Goal: Check status: Check status

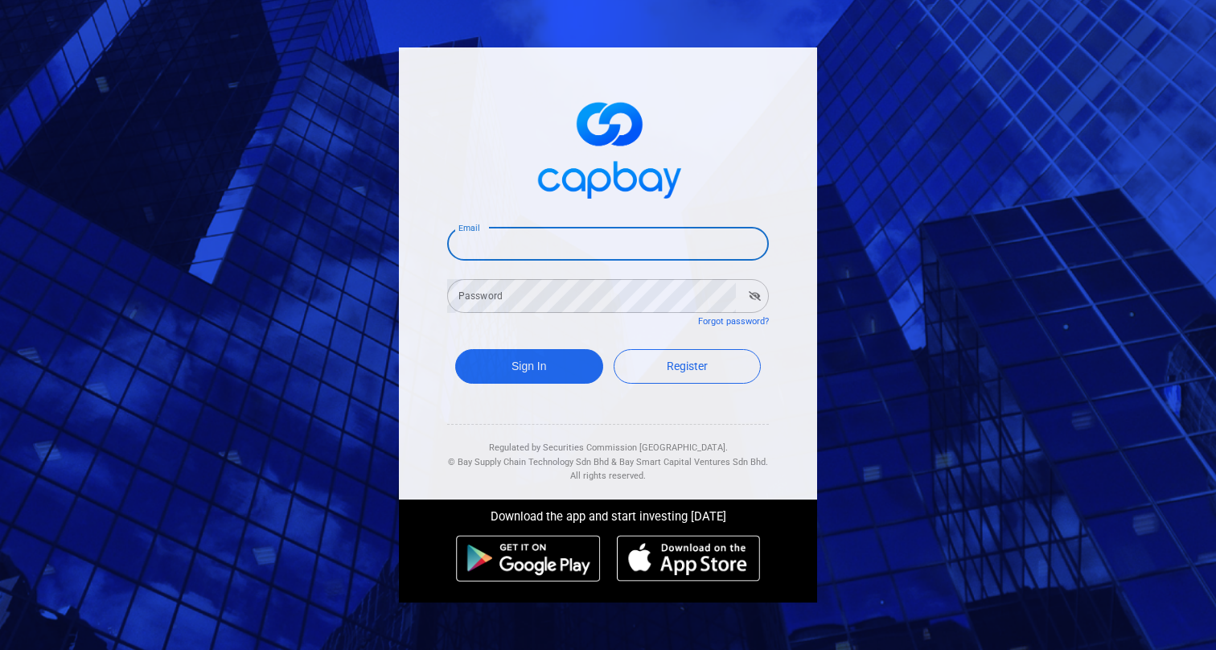
type input "[EMAIL_ADDRESS][DOMAIN_NAME]"
click at [529, 362] on button "Sign In" at bounding box center [529, 366] width 148 height 35
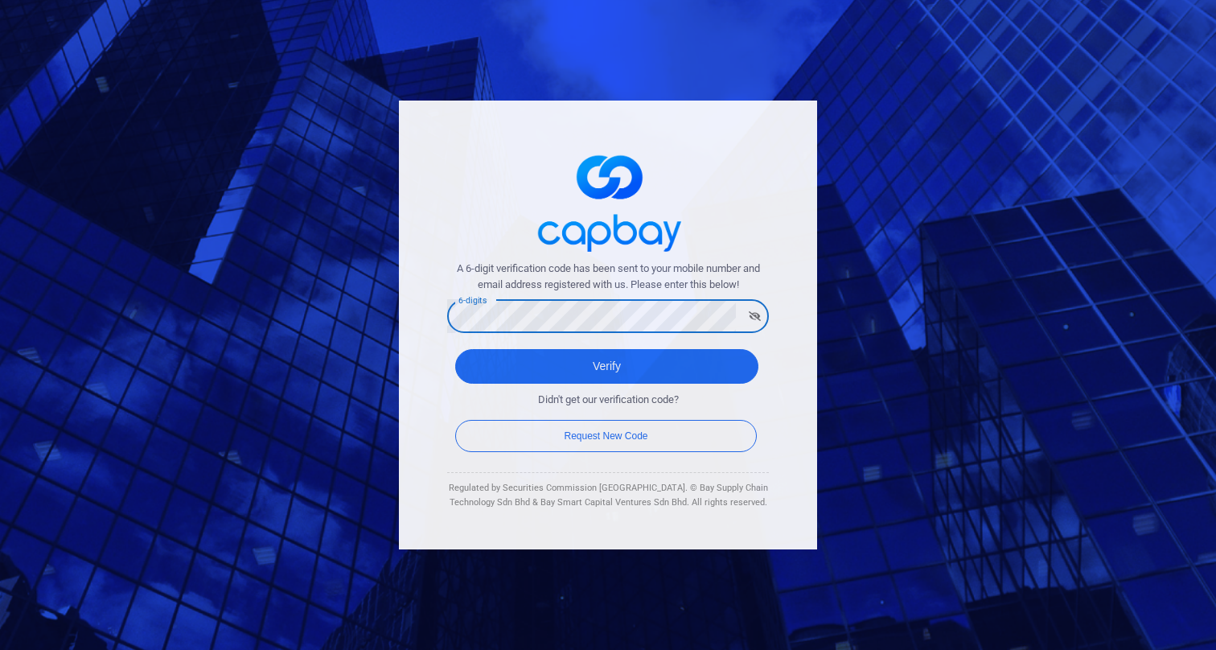
click at [607, 357] on button "Verify" at bounding box center [606, 366] width 303 height 35
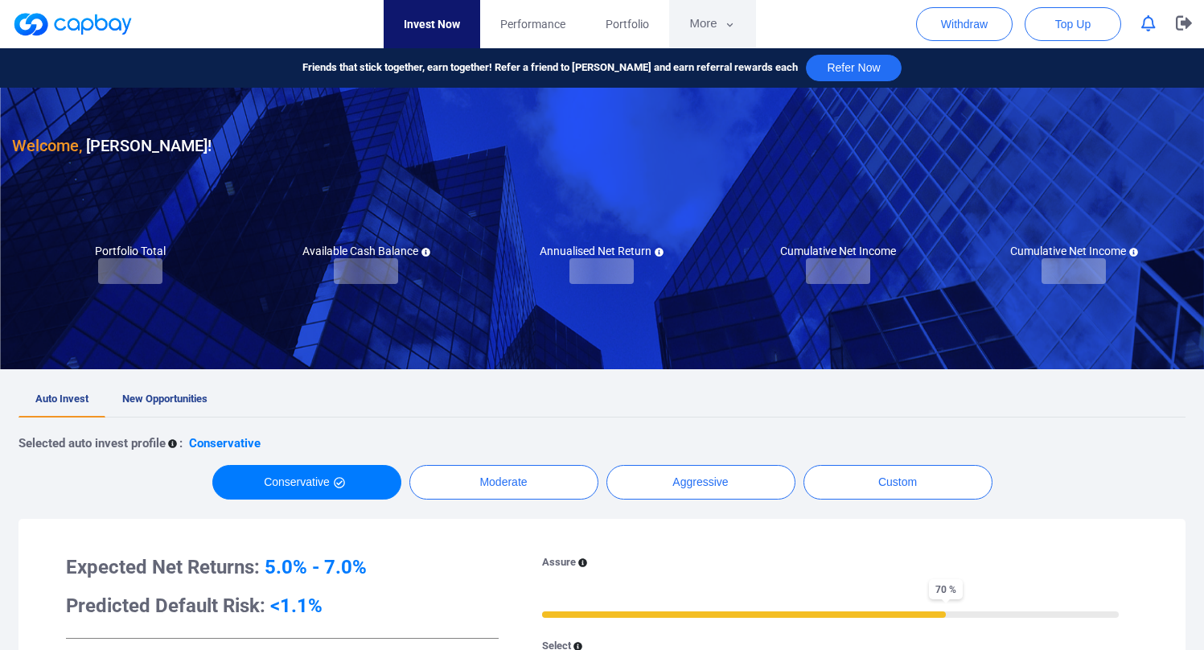
click at [739, 38] on button "More" at bounding box center [712, 24] width 86 height 48
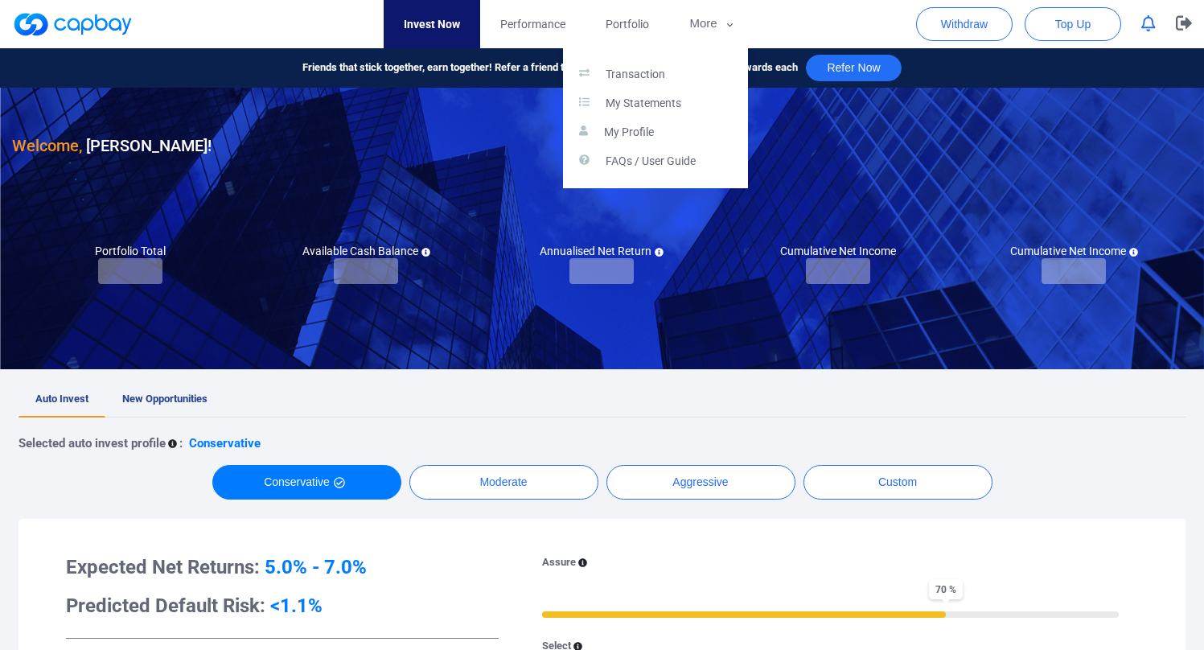
click at [690, 58] on div "Transaction My Statements My Profile FAQs / User Guide" at bounding box center [655, 118] width 185 height 140
click at [665, 71] on p "Transaction" at bounding box center [636, 75] width 60 height 14
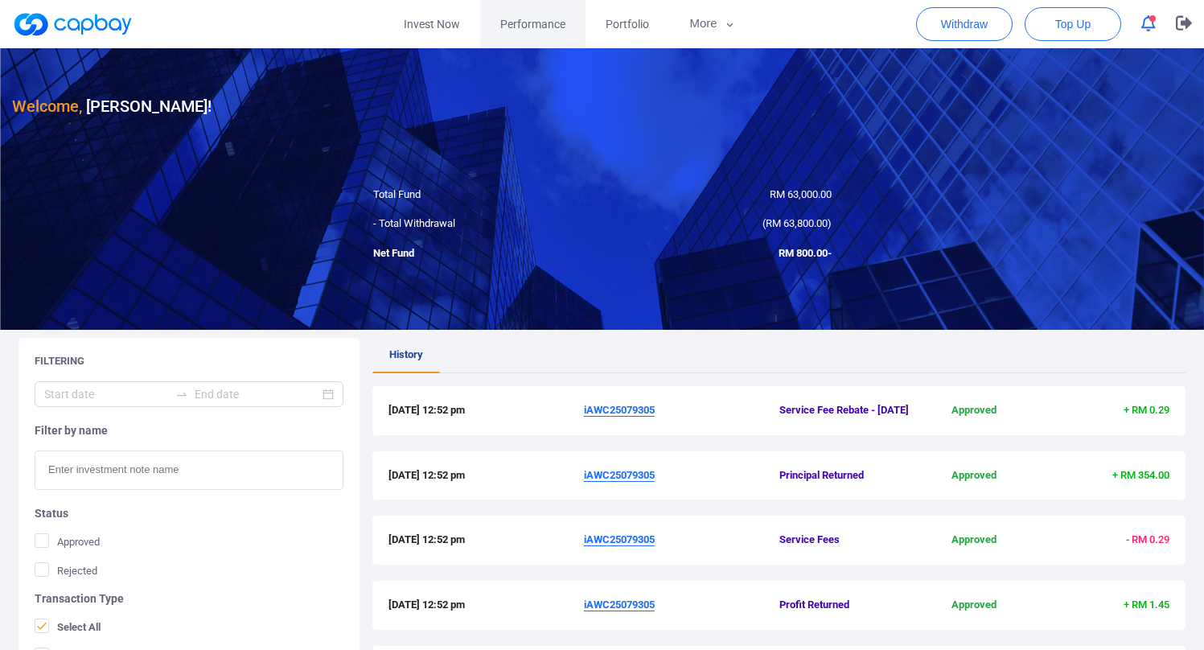
click at [578, 37] on link "Performance" at bounding box center [532, 24] width 105 height 48
